Goal: Task Accomplishment & Management: Use online tool/utility

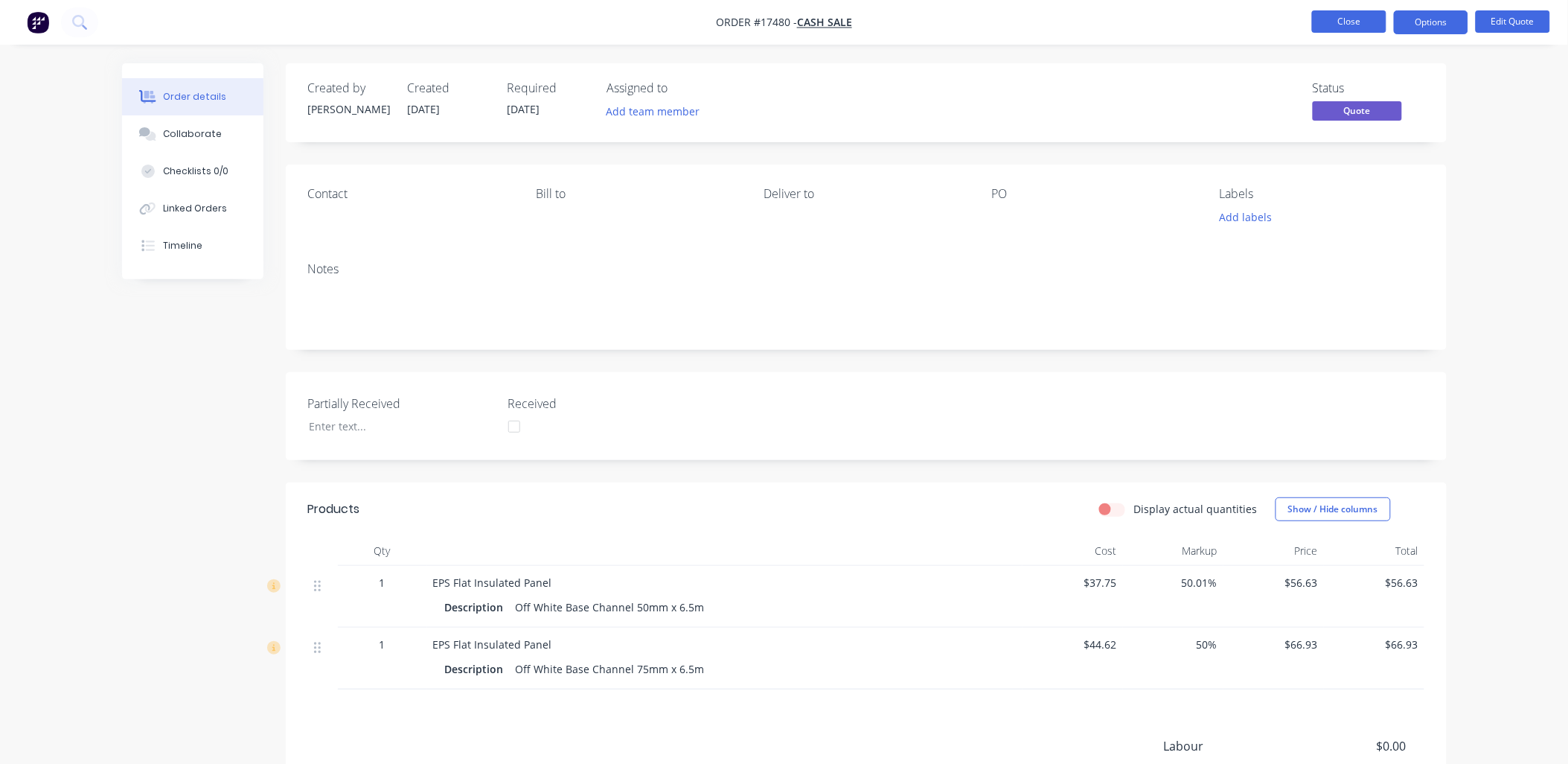
click at [1342, 21] on button "Close" at bounding box center [1348, 22] width 74 height 22
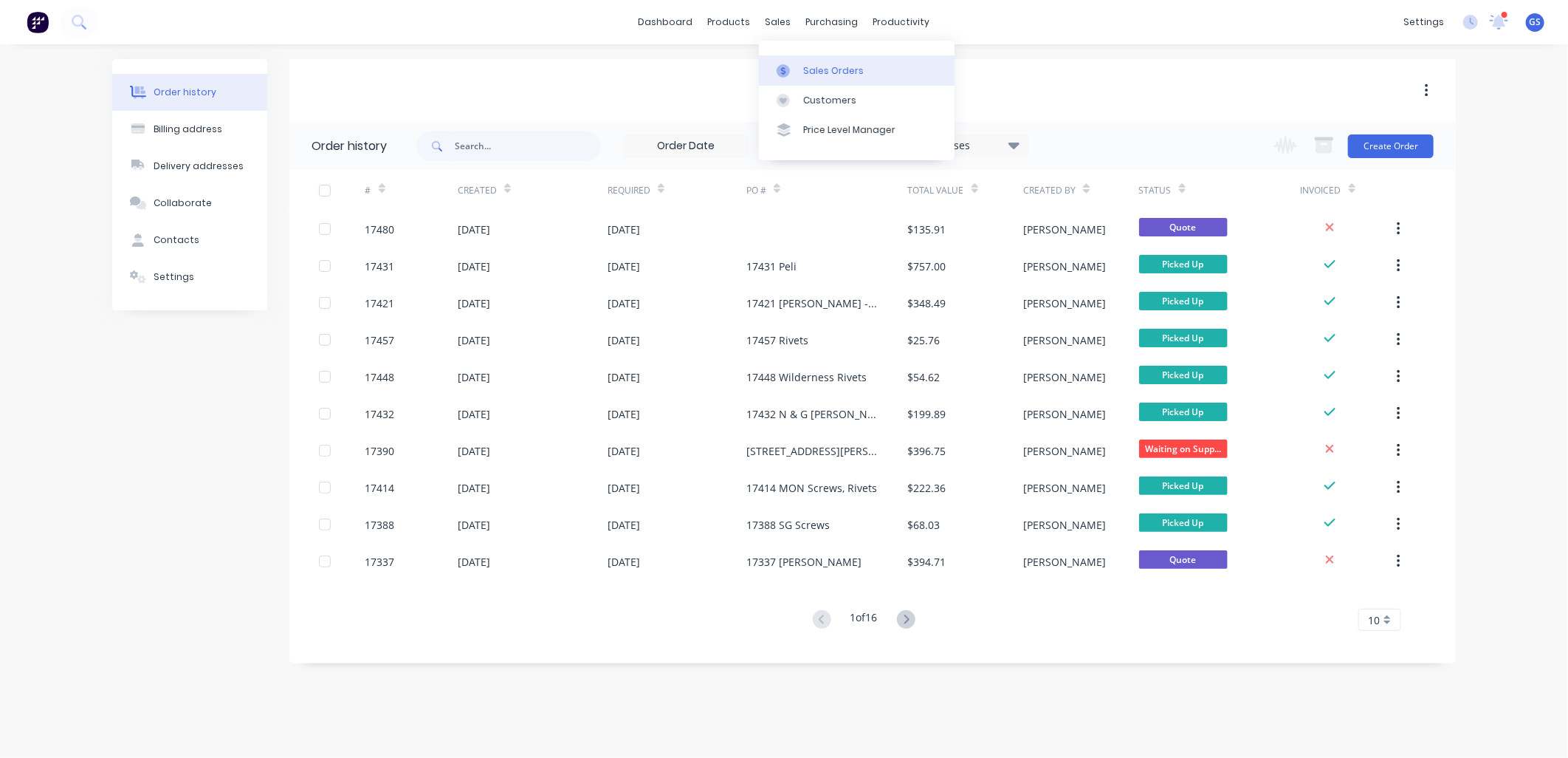
click at [826, 67] on div "Sales Orders" at bounding box center [834, 70] width 61 height 13
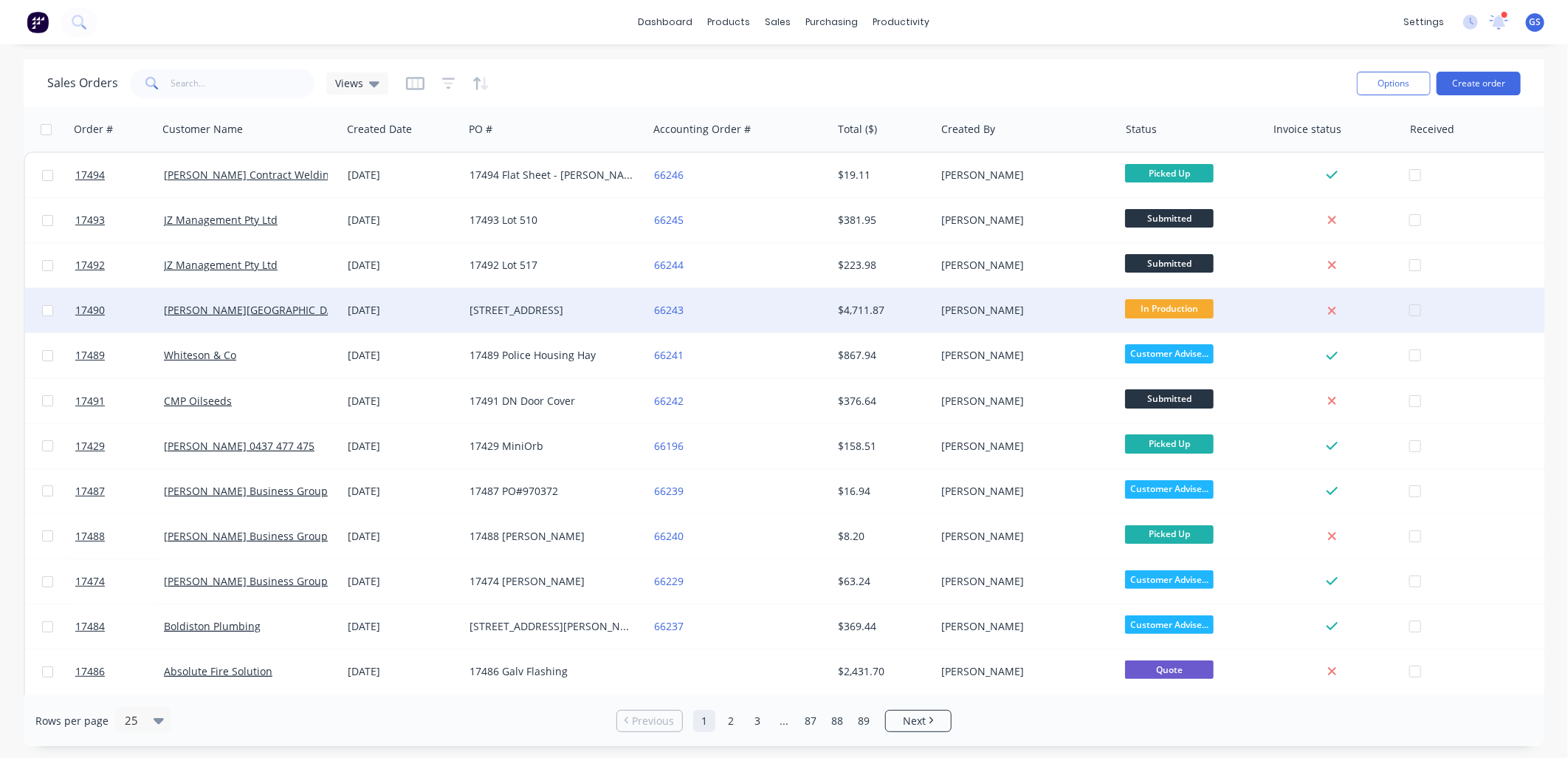
click at [533, 304] on div "[STREET_ADDRESS]" at bounding box center [551, 310] width 164 height 15
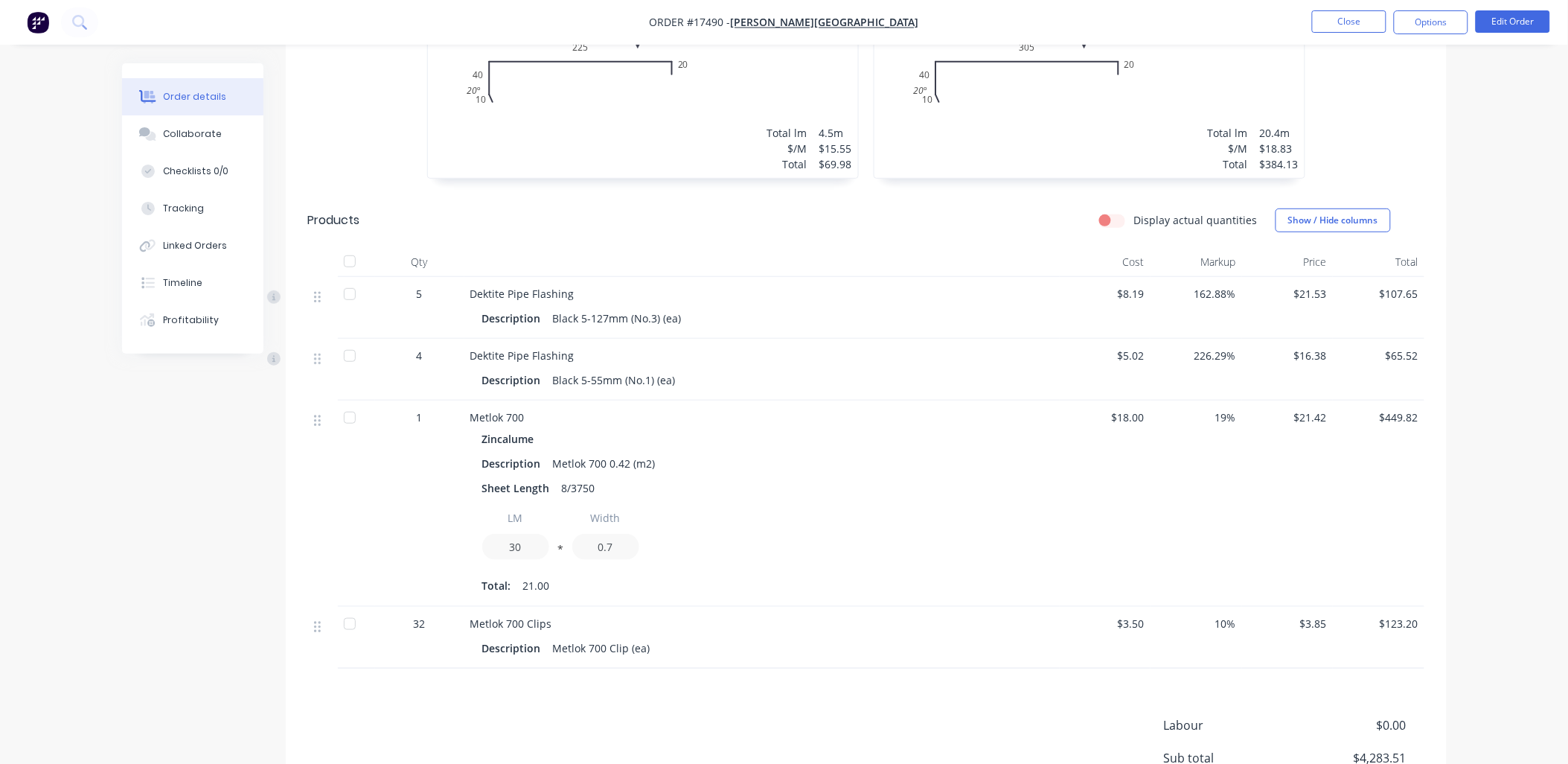
scroll to position [2398, 0]
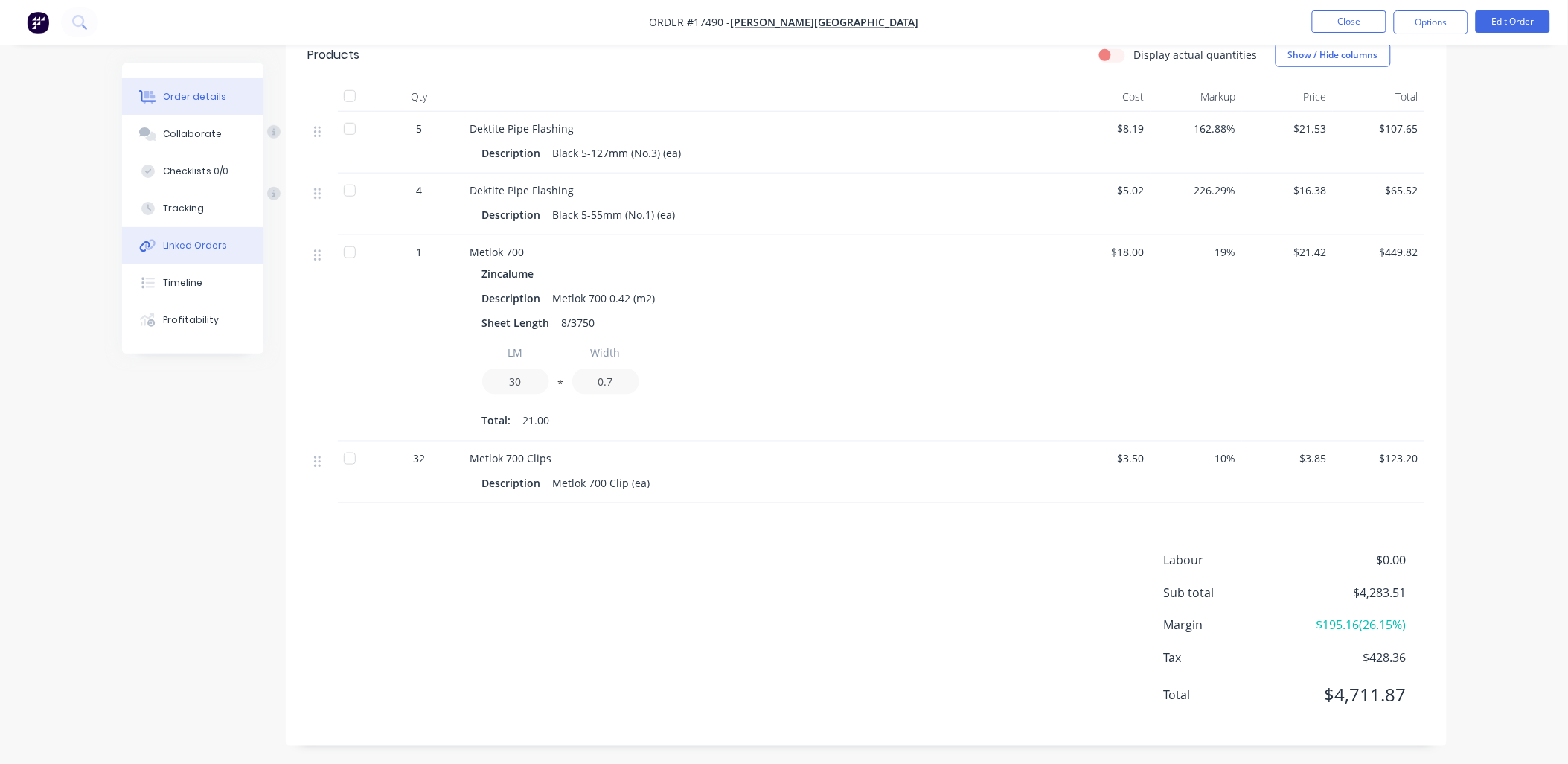
click at [206, 249] on div "Linked Orders" at bounding box center [195, 245] width 64 height 14
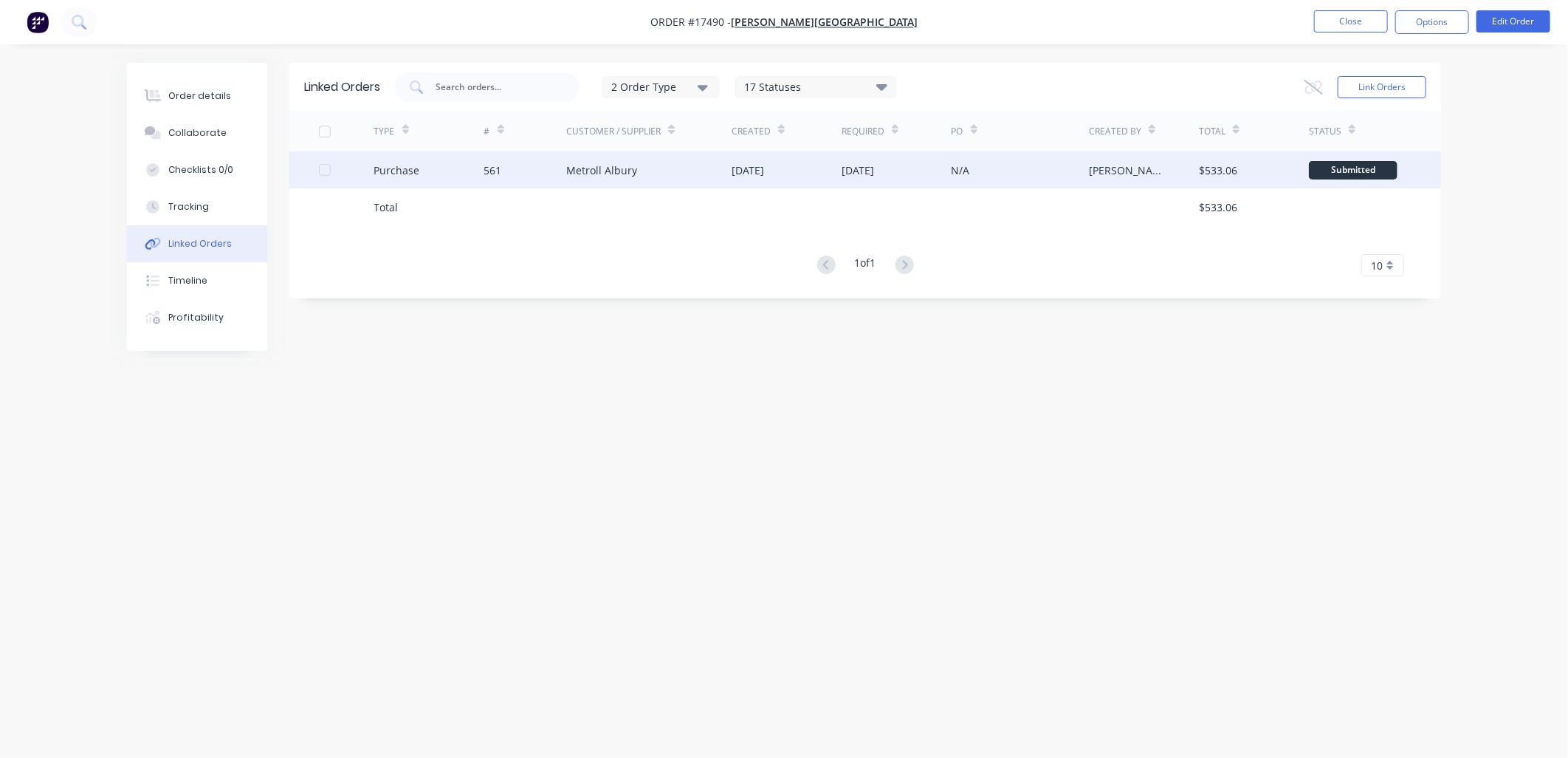
click at [618, 167] on div "Metroll Albury" at bounding box center [602, 171] width 71 height 16
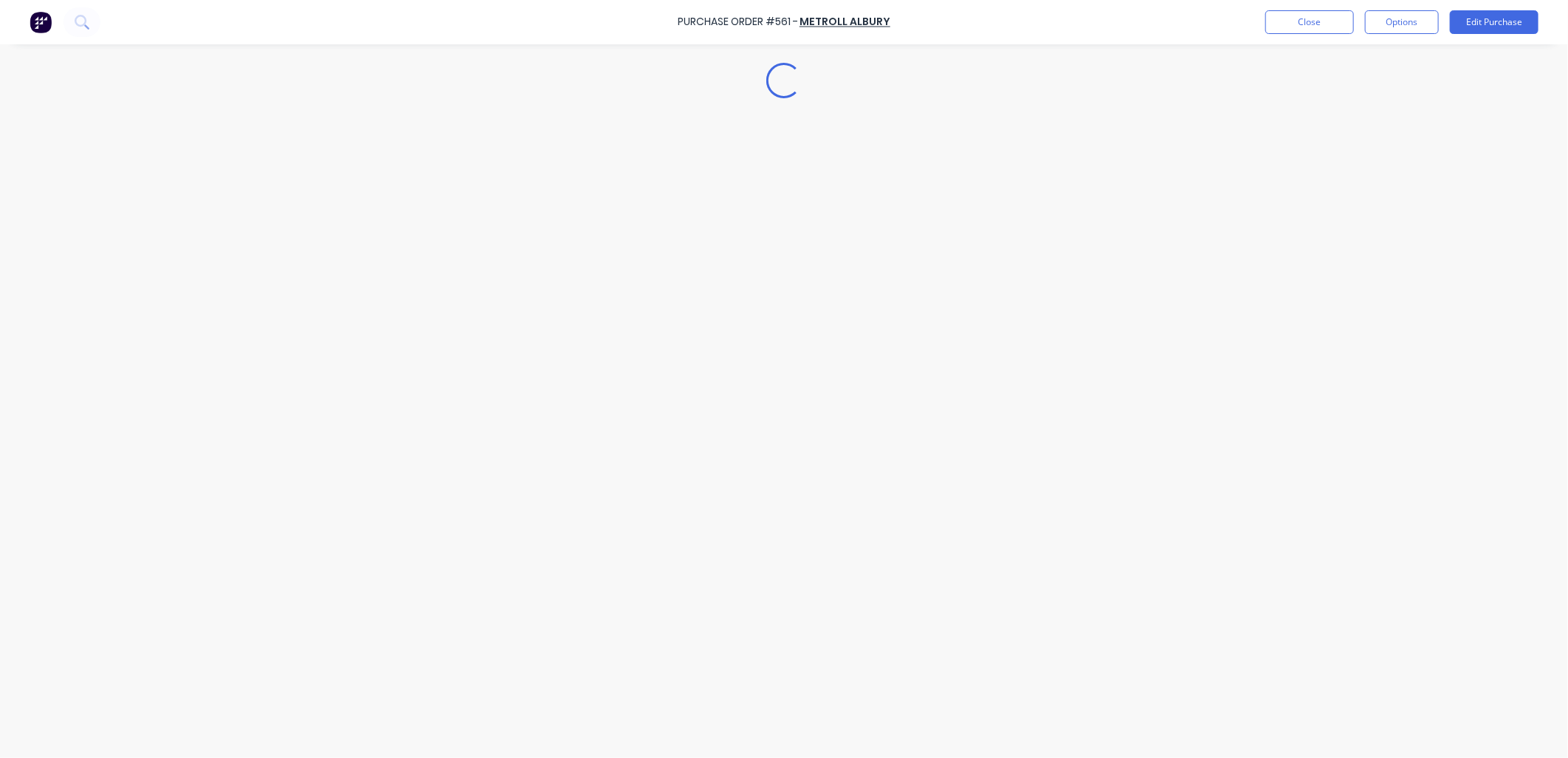
type textarea "x"
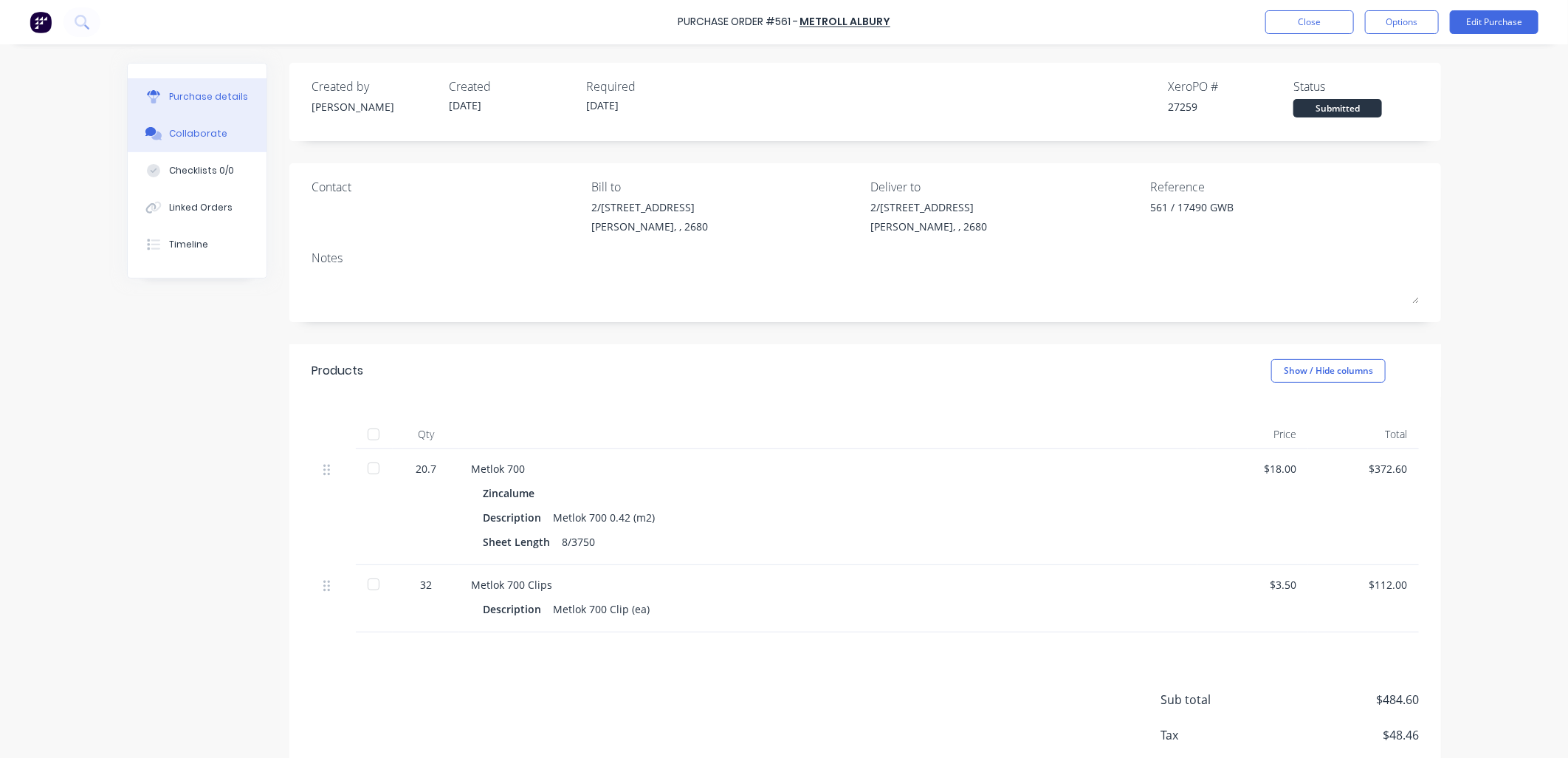
click at [209, 134] on div "Collaborate" at bounding box center [198, 134] width 58 height 13
